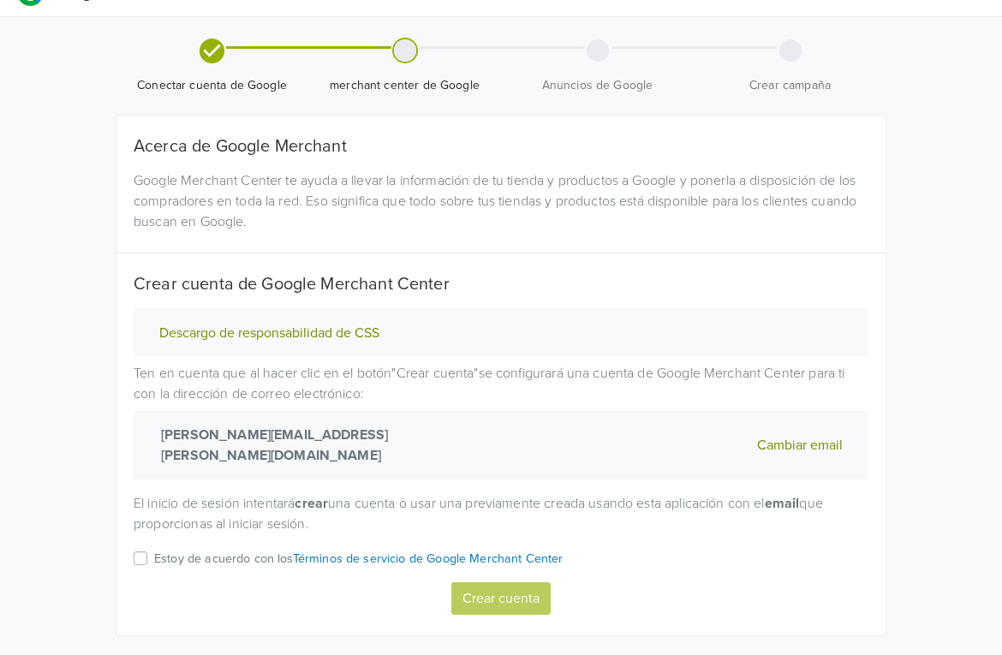
scroll to position [47, 0]
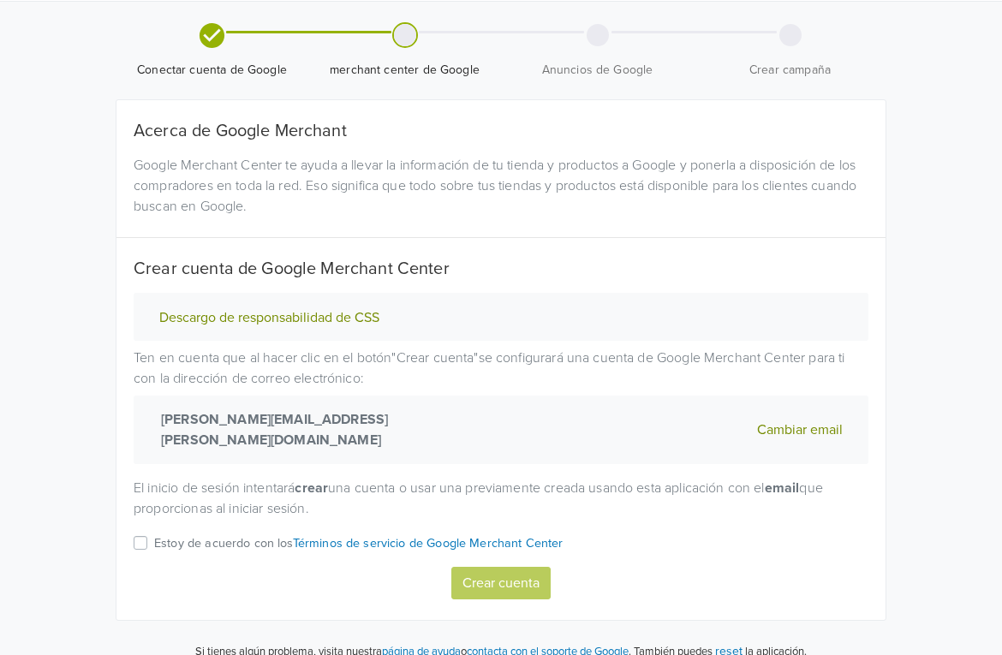
click at [261, 535] on p "Estoy de acuerdo con los Términos de servicio de Google Merchant Center" at bounding box center [359, 544] width 410 height 19
click at [0, 0] on input "Estoy de acuerdo con los Términos de servicio de Google Merchant Center" at bounding box center [0, 0] width 0 height 0
click at [475, 567] on button "Crear cuenta" at bounding box center [501, 583] width 99 height 33
click at [270, 535] on p "Estoy de acuerdo con los Términos de servicio de Google Merchant Center" at bounding box center [359, 544] width 410 height 19
click at [0, 0] on input "Estoy de acuerdo con los Términos de servicio de Google Merchant Center" at bounding box center [0, 0] width 0 height 0
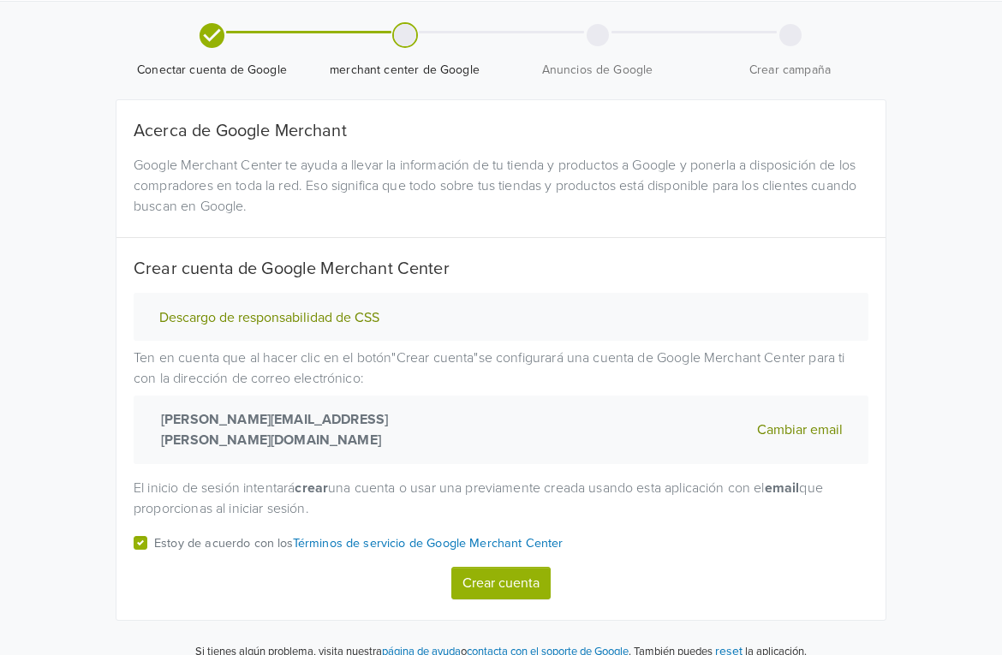
click at [476, 568] on button "Crear cuenta" at bounding box center [501, 583] width 99 height 33
click at [223, 535] on p "Estoy de acuerdo con los Términos de servicio de Google Merchant Center" at bounding box center [359, 544] width 410 height 19
click at [0, 0] on input "Estoy de acuerdo con los Términos de servicio de Google Merchant Center" at bounding box center [0, 0] width 0 height 0
click at [522, 567] on button "Crear cuenta" at bounding box center [501, 583] width 99 height 33
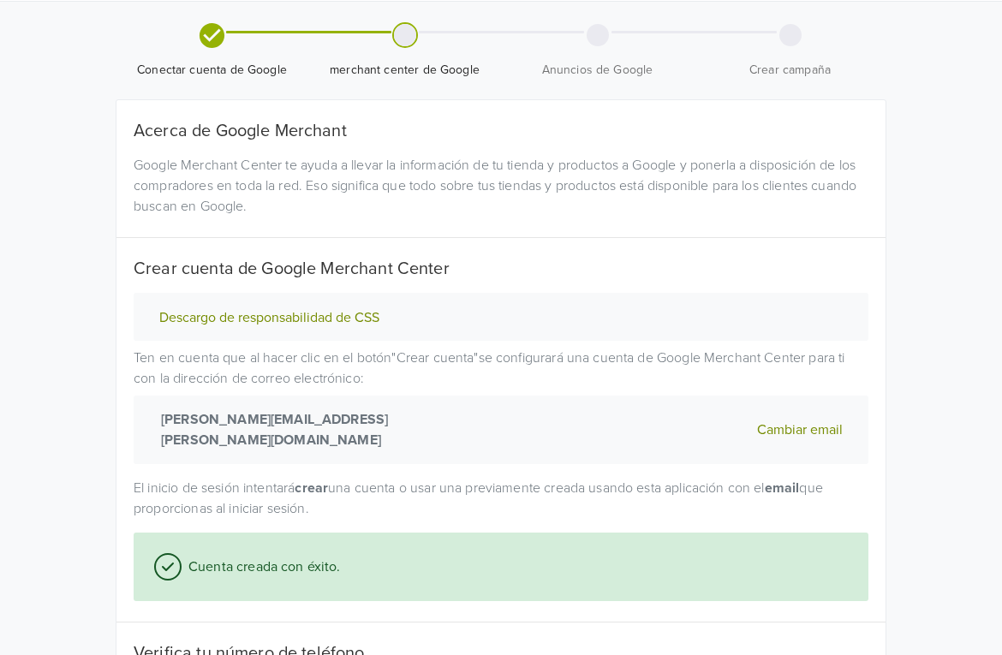
scroll to position [179, 0]
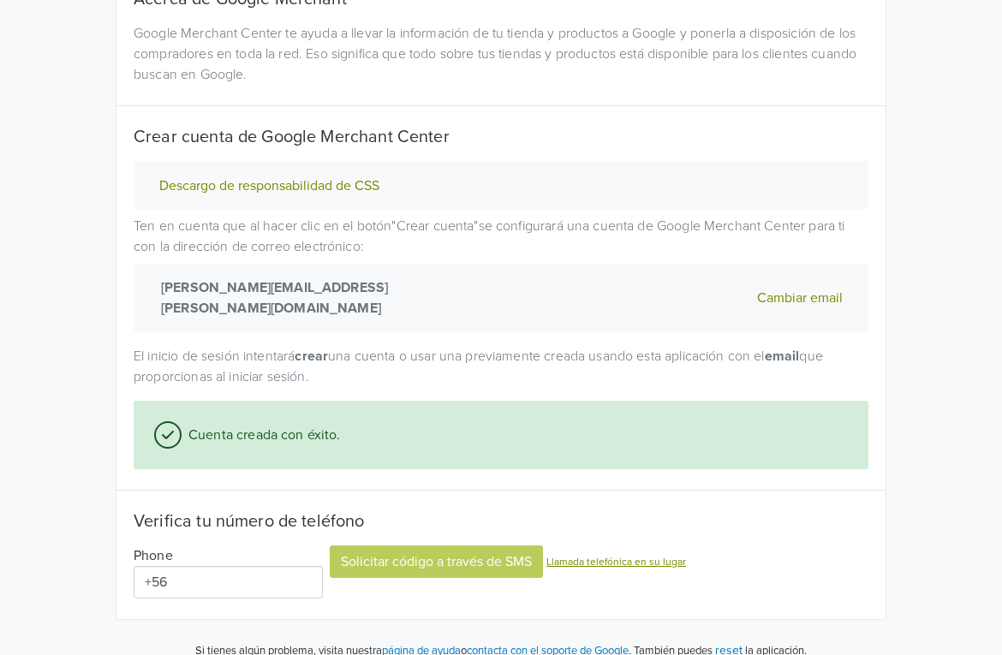
click at [299, 512] on h5 "Verifica tu número de teléfono" at bounding box center [501, 522] width 735 height 21
click at [242, 566] on input "+56" at bounding box center [228, 582] width 189 height 33
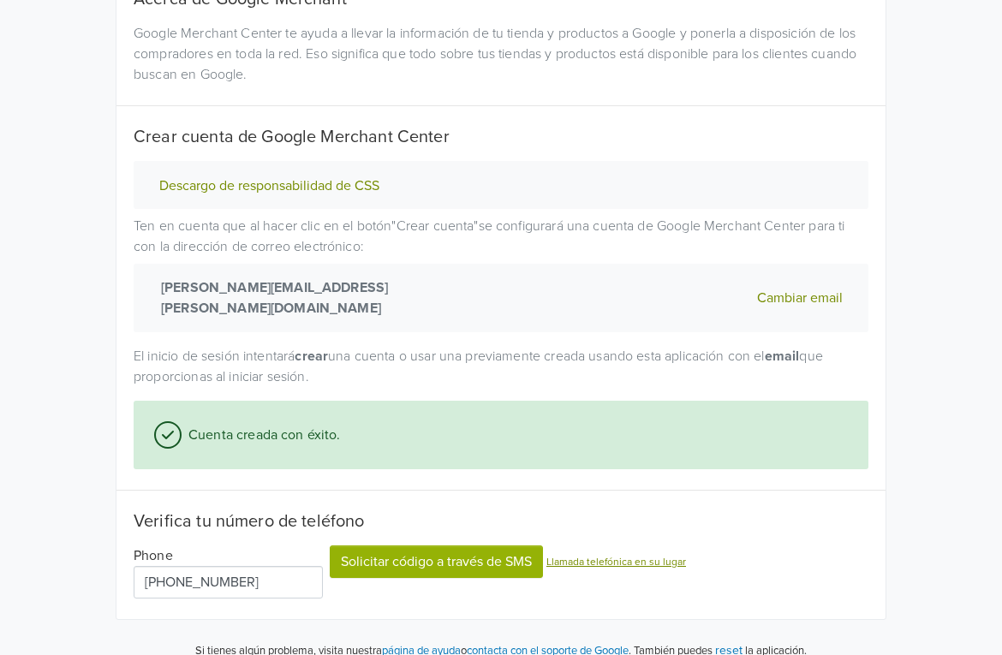
type input "[PHONE_NUMBER]"
click at [356, 593] on div "Acerca de Google Merchant Google Merchant Center te ayuda a llevar la informaci…" at bounding box center [501, 293] width 769 height 651
click at [402, 546] on button "Solicitar código a través de SMS" at bounding box center [436, 562] width 213 height 33
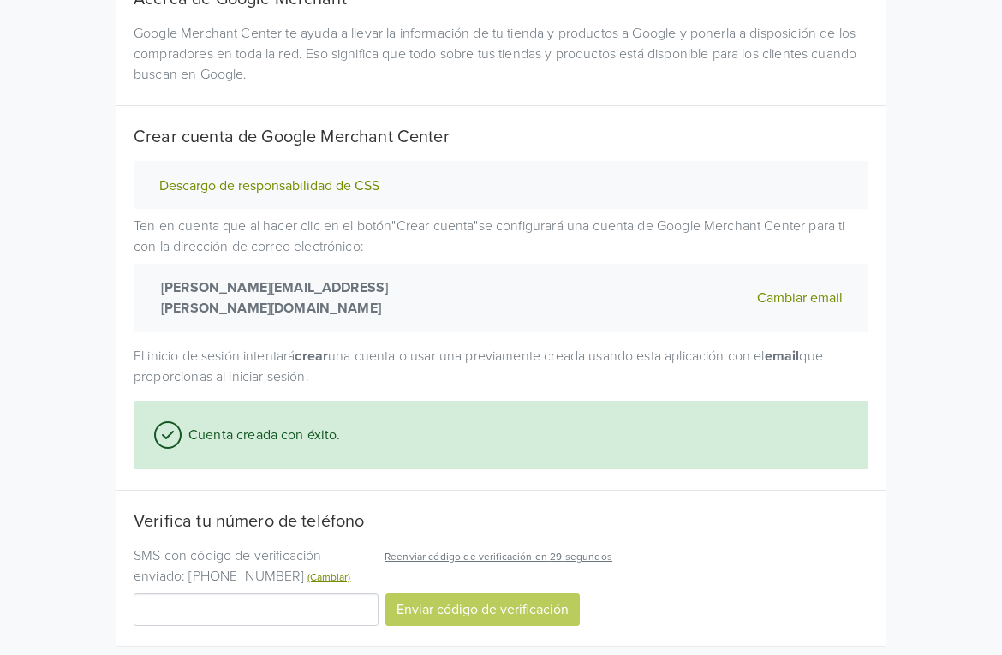
click at [356, 597] on input "Código de verificación" at bounding box center [256, 610] width 245 height 33
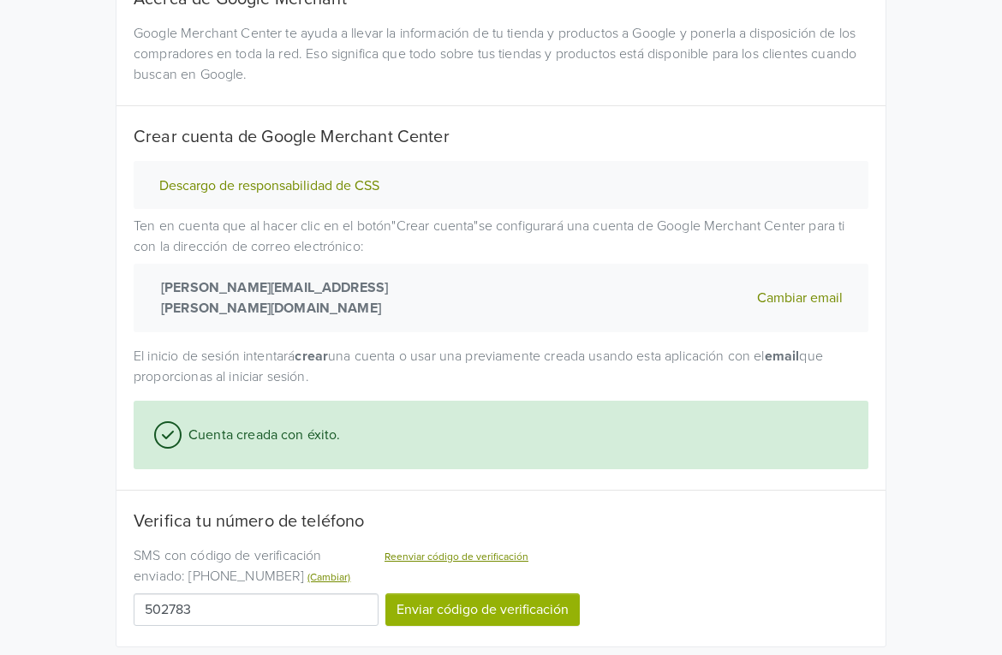
type input "502783"
click at [462, 594] on button "Enviar código de verificación" at bounding box center [483, 610] width 194 height 33
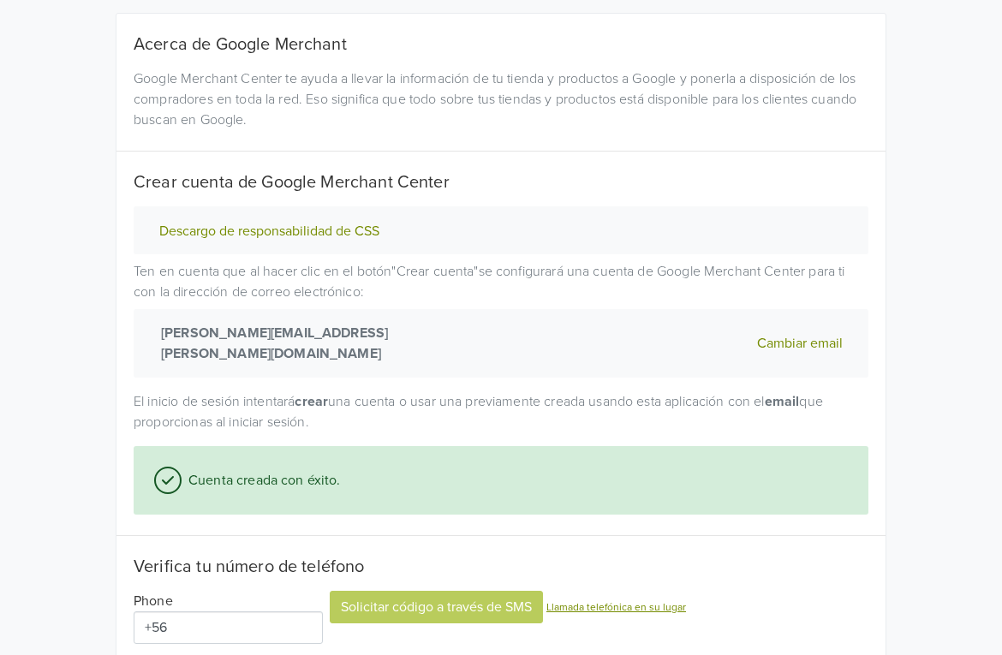
scroll to position [256, 0]
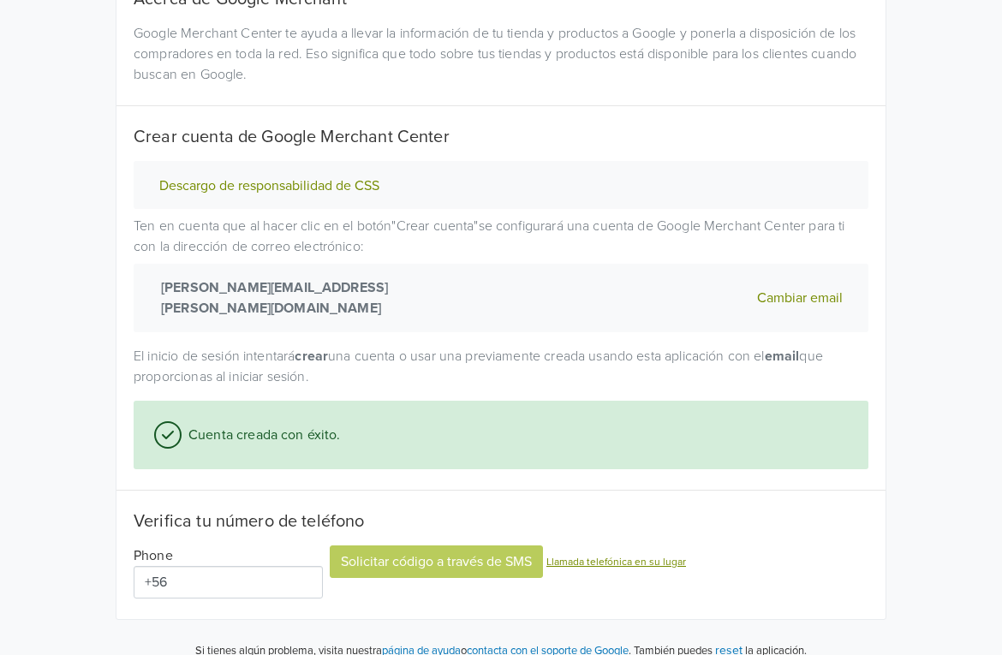
click at [267, 566] on input "+56" at bounding box center [228, 582] width 189 height 33
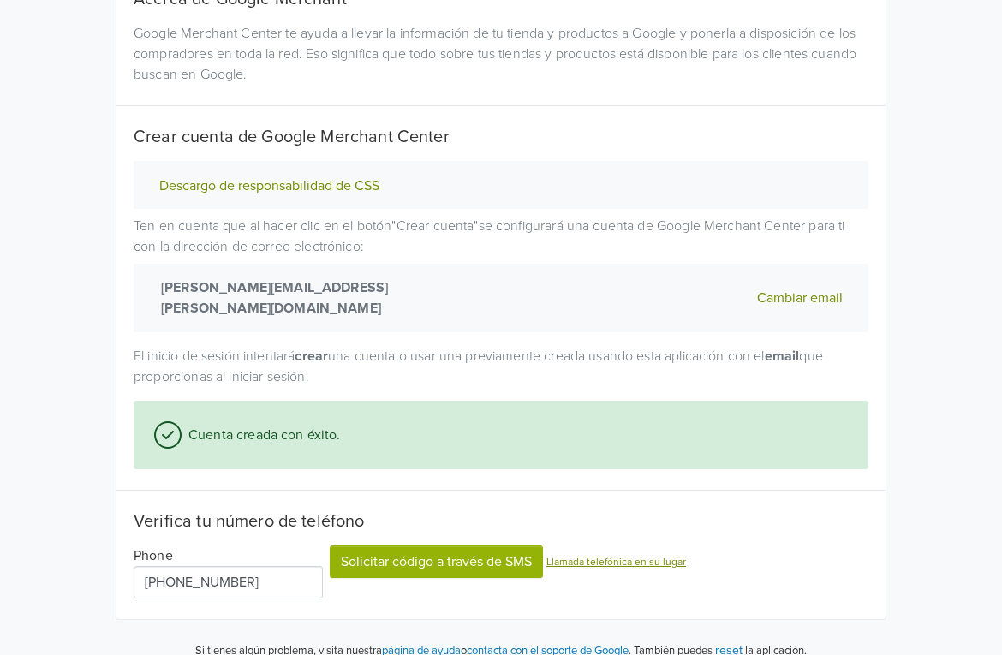
type input "[PHONE_NUMBER]"
click at [357, 546] on button "Solicitar código a través de SMS" at bounding box center [436, 562] width 213 height 33
click at [395, 549] on div "Solicitar código a través de SMS Llamada telefónica en su lugar" at bounding box center [508, 572] width 356 height 53
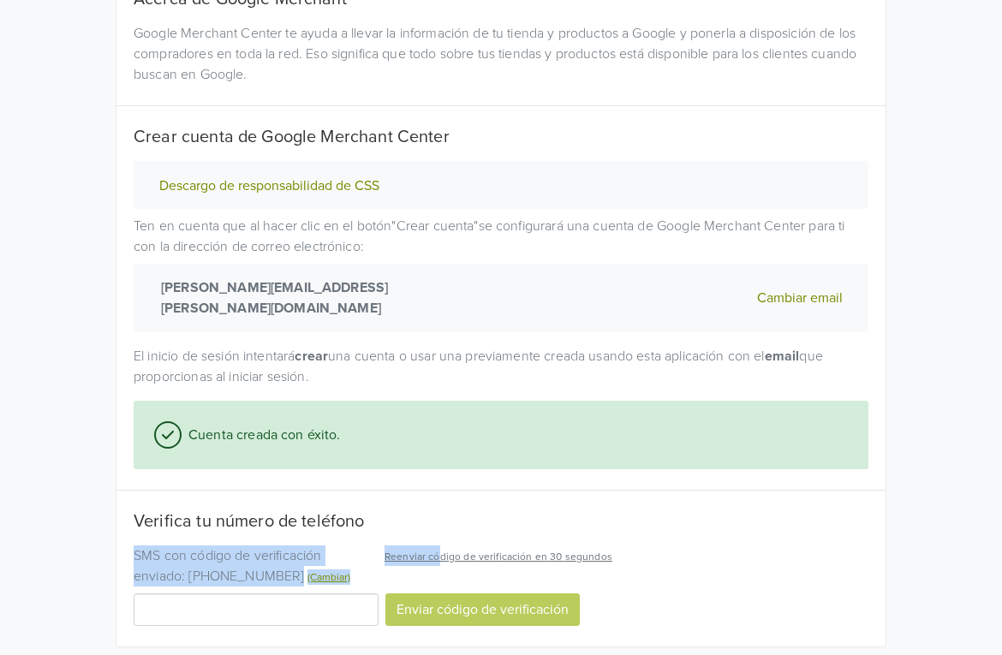
click at [502, 489] on div "Acerca de Google Merchant Google Merchant Center te ayuda a llevar la informaci…" at bounding box center [501, 307] width 735 height 637
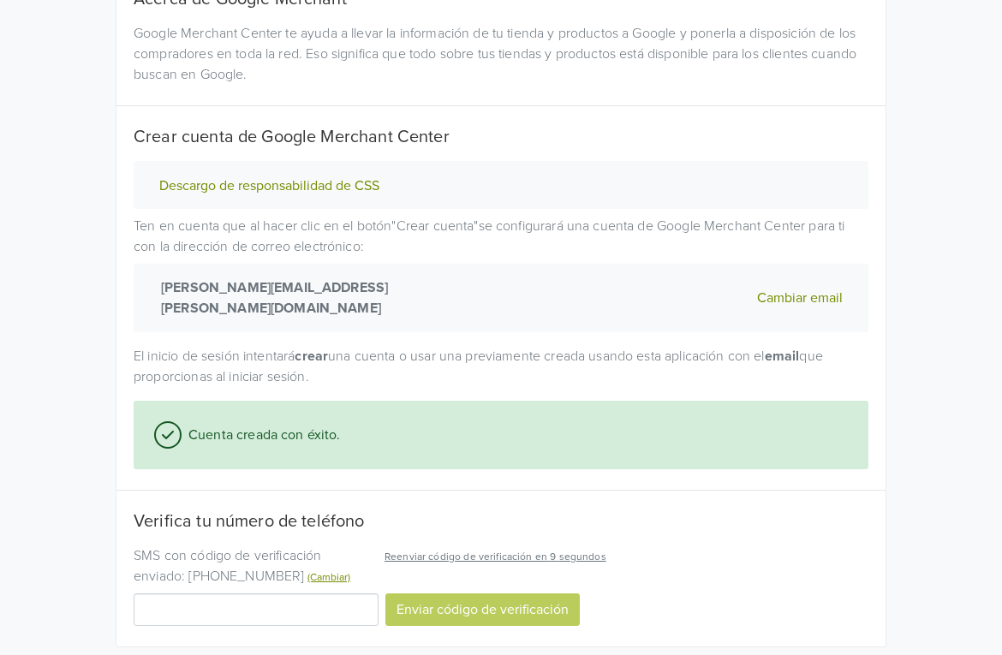
click at [326, 596] on input "Código de verificación" at bounding box center [256, 610] width 245 height 33
type input "312275"
click at [507, 594] on button "Enviar código de verificación" at bounding box center [483, 610] width 194 height 33
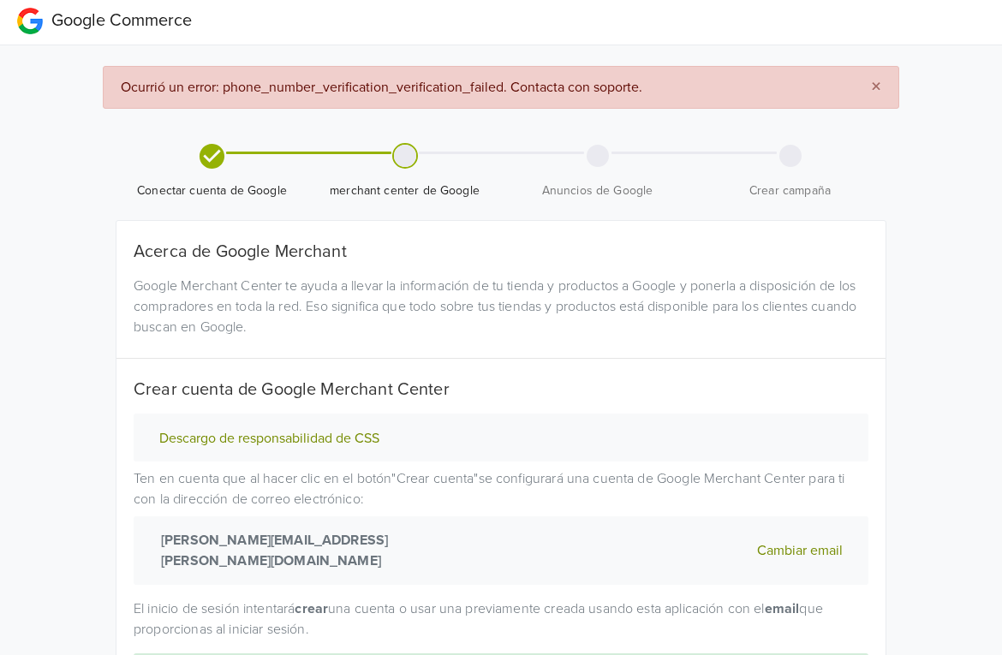
scroll to position [0, 0]
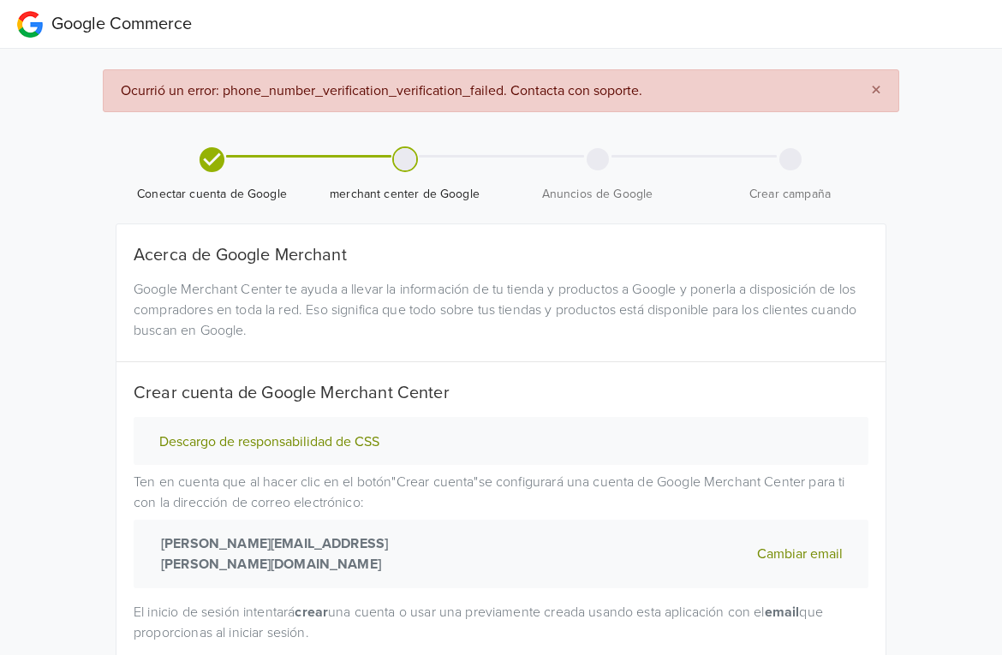
click at [398, 153] on div at bounding box center [405, 159] width 22 height 22
click at [404, 202] on span "merchant center de Google" at bounding box center [404, 194] width 179 height 17
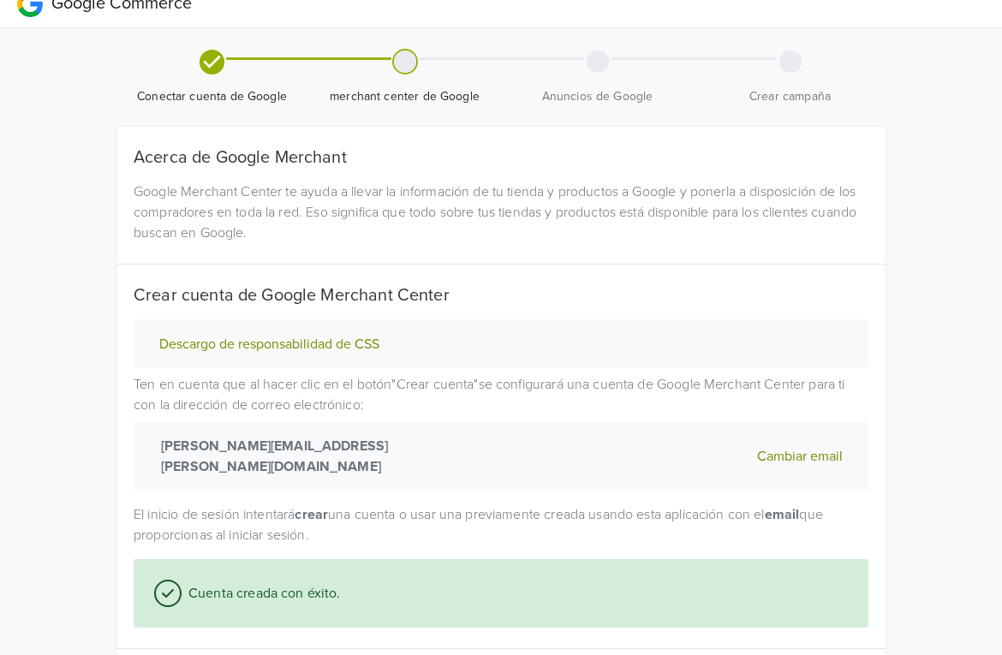
scroll to position [179, 0]
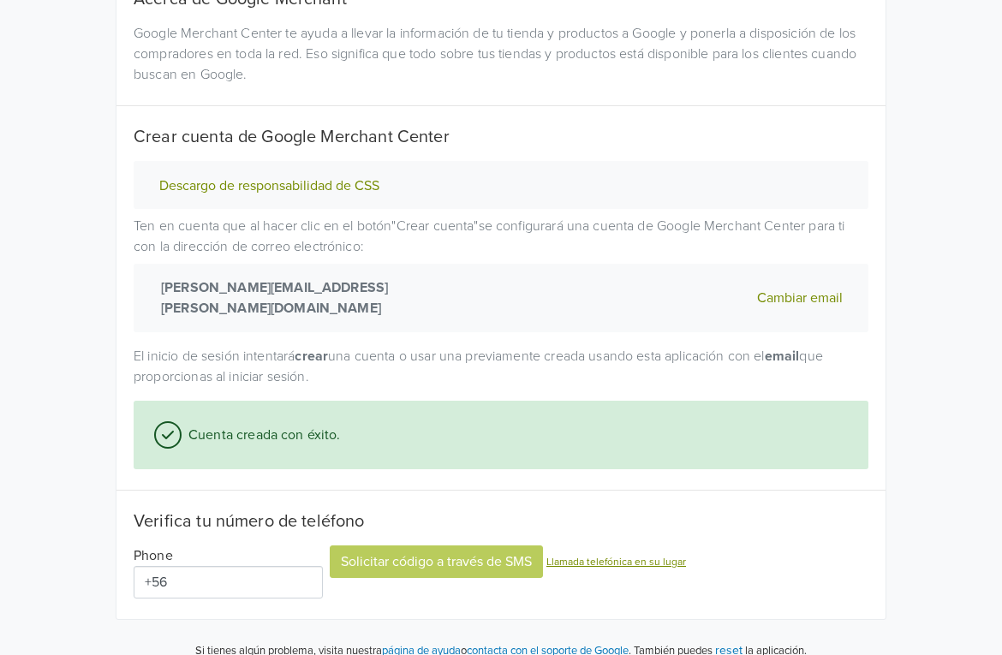
click at [373, 553] on div "Solicitar código a través de SMS Llamada telefónica en su lugar" at bounding box center [508, 572] width 356 height 53
click at [375, 546] on div "Solicitar código a través de SMS Llamada telefónica en su lugar" at bounding box center [508, 572] width 356 height 53
click at [383, 546] on div "Solicitar código a través de SMS Llamada telefónica en su lugar" at bounding box center [508, 572] width 356 height 53
click at [239, 567] on input "+56" at bounding box center [228, 582] width 189 height 33
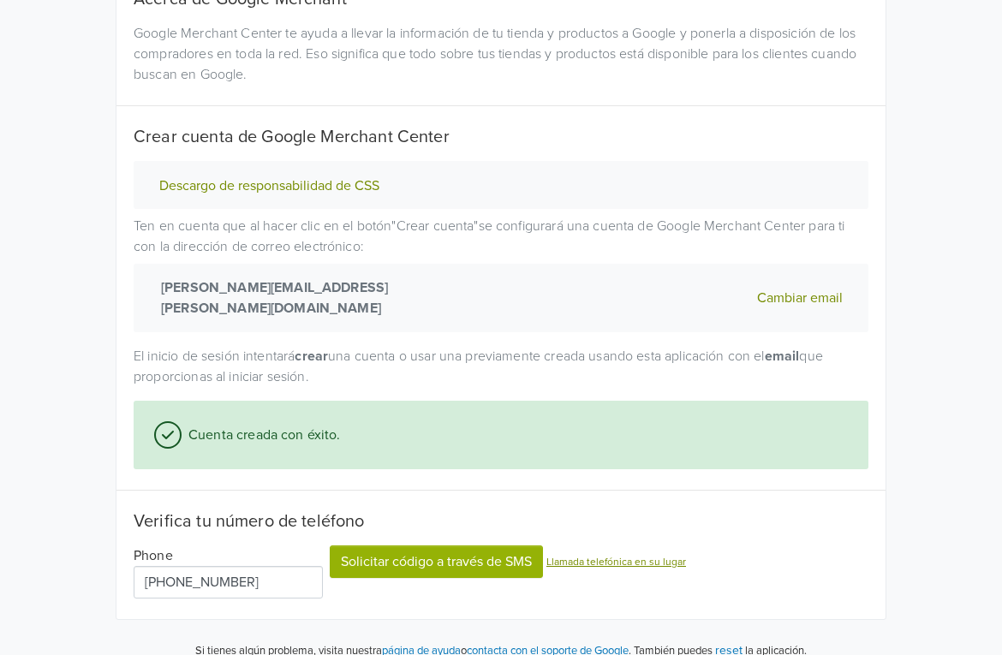
type input "[PHONE_NUMBER]"
click at [393, 546] on button "Solicitar código a través de SMS" at bounding box center [436, 562] width 213 height 33
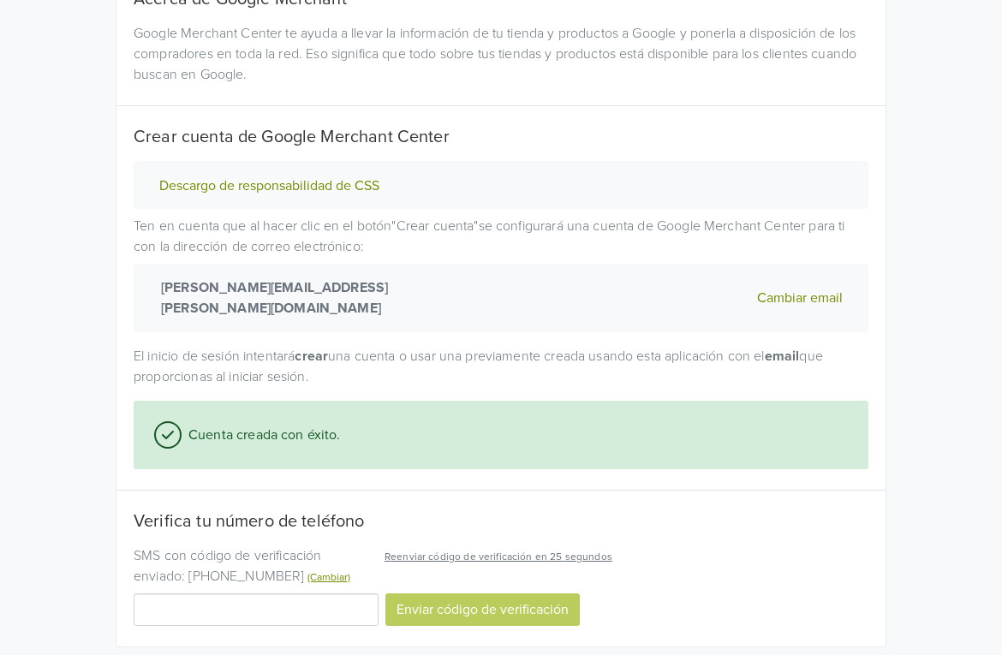
click at [312, 598] on input "Código de verificación" at bounding box center [256, 610] width 245 height 33
type input "915339"
click at [453, 594] on button "Enviar código de verificación" at bounding box center [483, 610] width 194 height 33
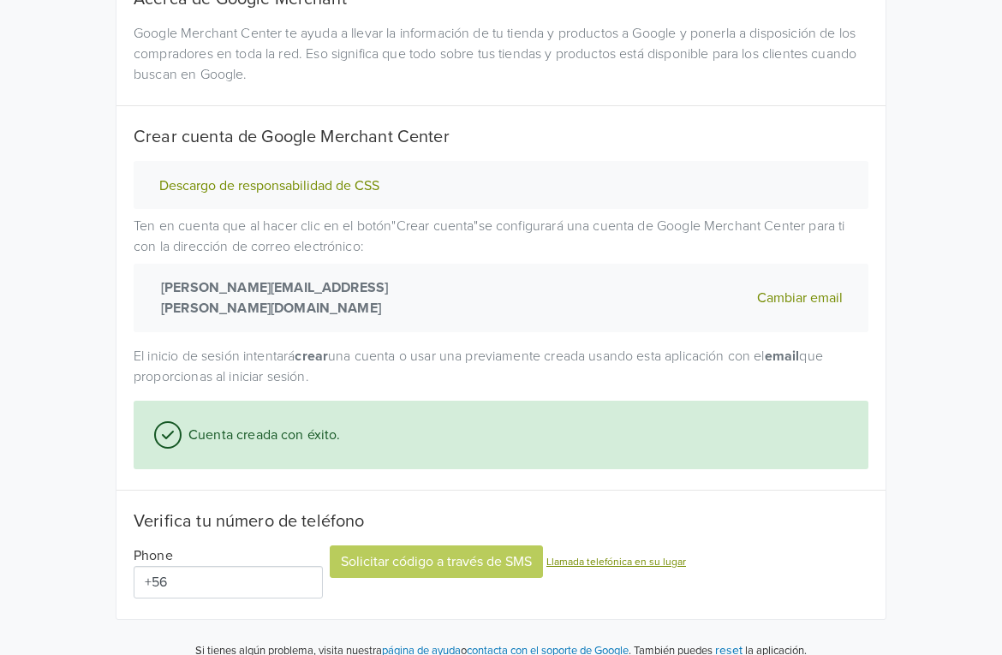
scroll to position [0, 0]
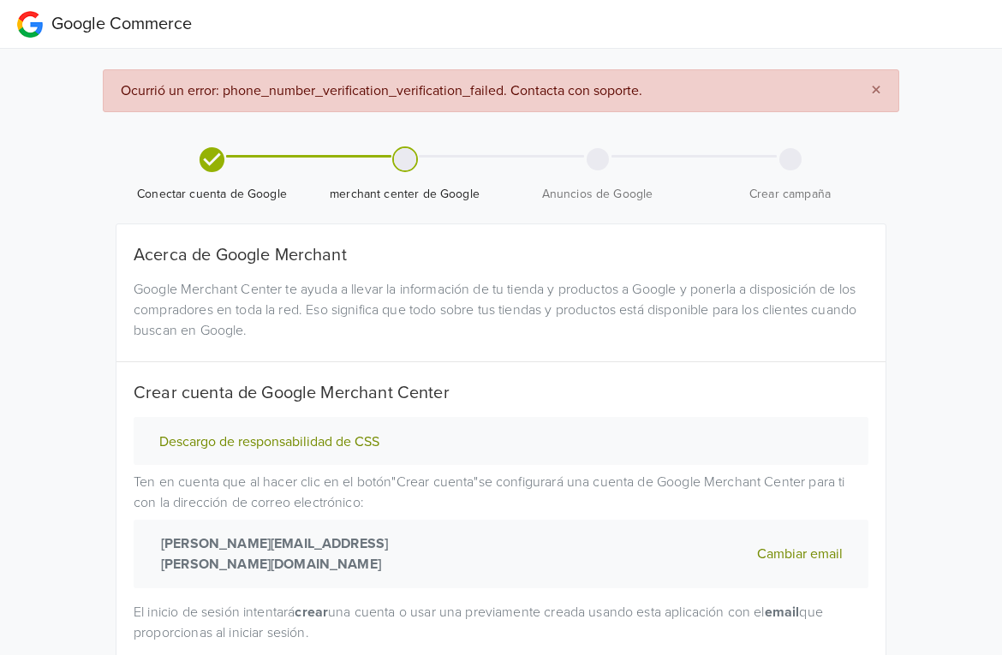
click at [573, 87] on span "Ocurrió un error: phone_number_verification_verification_failed. Contacta con s…" at bounding box center [382, 90] width 522 height 17
click at [877, 84] on span "×" at bounding box center [876, 90] width 10 height 25
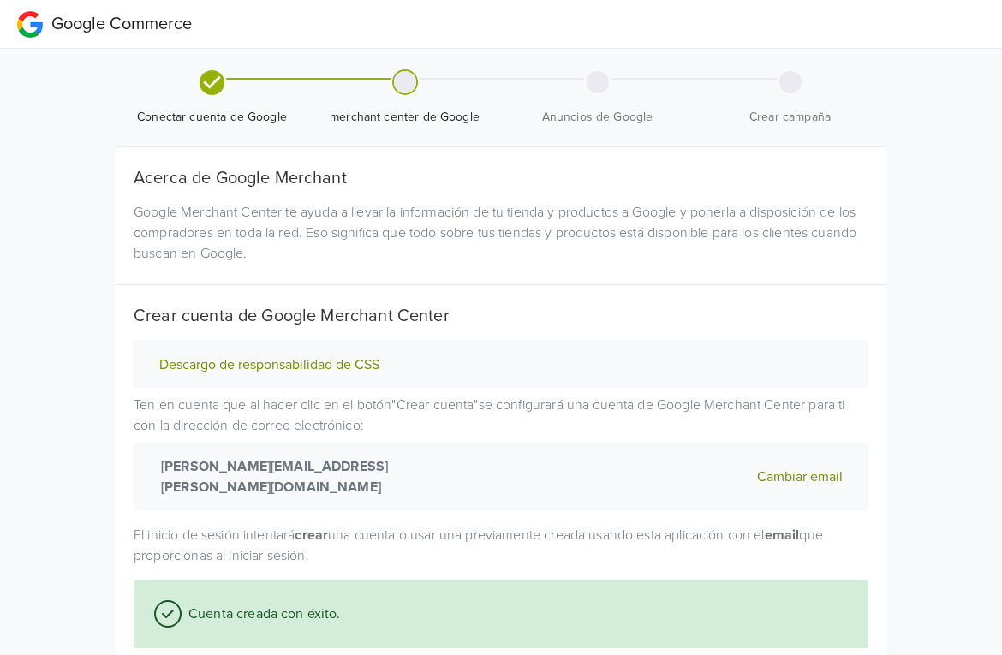
scroll to position [179, 0]
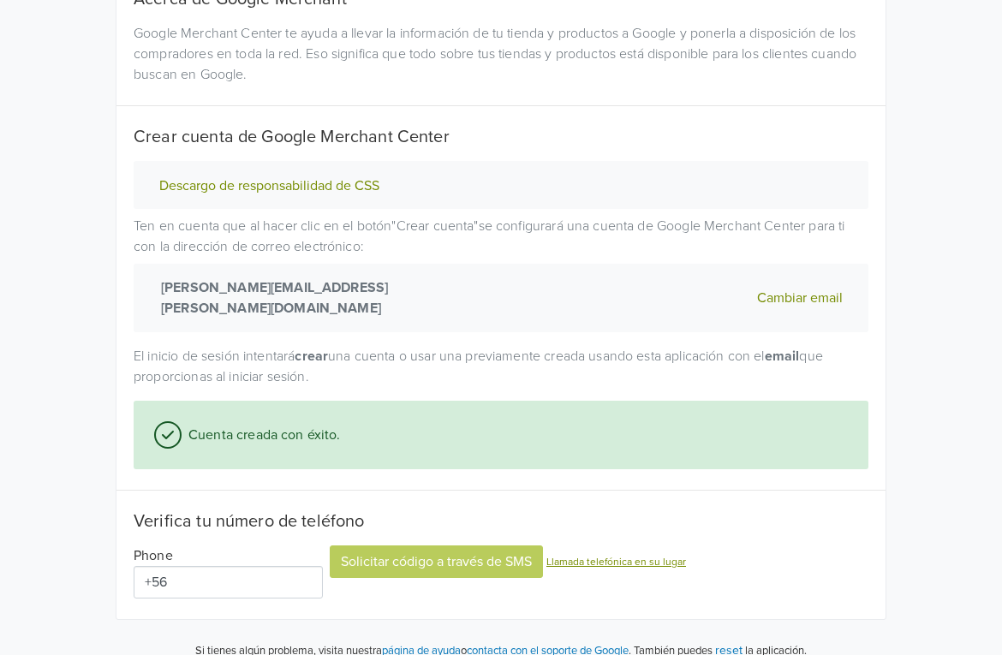
click at [799, 284] on button "Cambiar email" at bounding box center [800, 298] width 96 height 41
